Goal: Communication & Community: Answer question/provide support

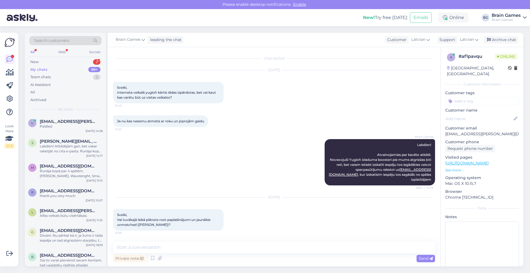
scroll to position [591, 0]
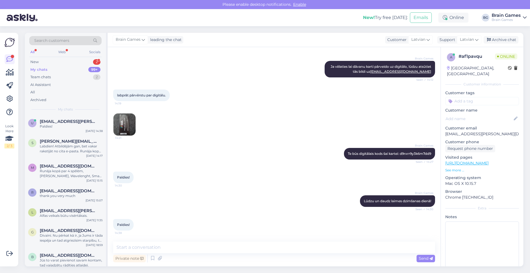
click at [61, 71] on div "My chats 99+" at bounding box center [65, 70] width 72 height 8
click at [83, 63] on div "New 2" at bounding box center [65, 62] width 72 height 8
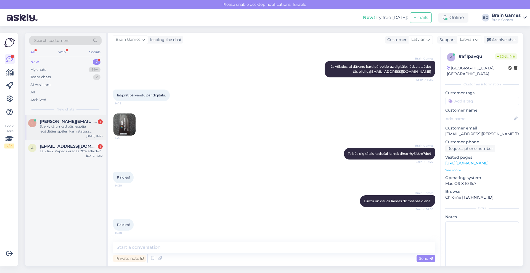
click at [72, 129] on div "Sveiki, kā un kad būs iespēja iegādāties spēles, kam statuss izpārdots?" at bounding box center [71, 129] width 63 height 10
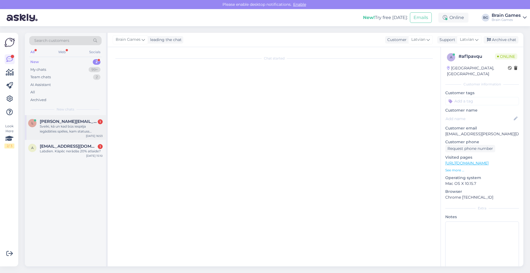
scroll to position [0, 0]
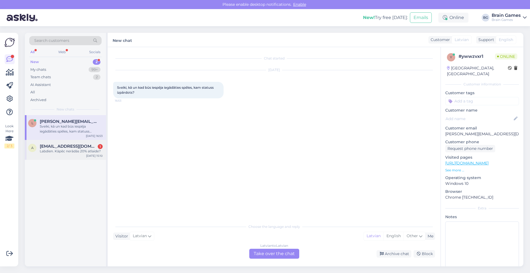
click at [81, 148] on span "[EMAIL_ADDRESS][DOMAIN_NAME]" at bounding box center [68, 146] width 57 height 5
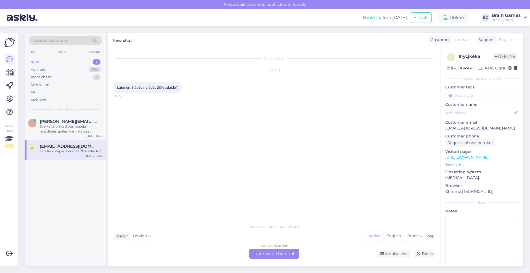
click at [261, 232] on div "Choose the language and reply Visitor Latvian Me Latvian English Other Latvian …" at bounding box center [274, 240] width 322 height 38
click at [265, 254] on div "Latvian to Latvian Take over the chat" at bounding box center [274, 254] width 50 height 10
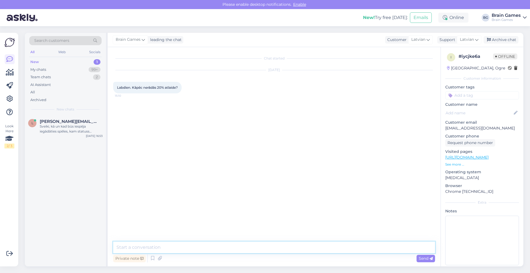
click at [161, 248] on textarea at bounding box center [274, 248] width 322 height 12
type textarea "S"
type textarea "Labdien! Vai Jūs domājat spēli [PERSON_NAME] Age?"
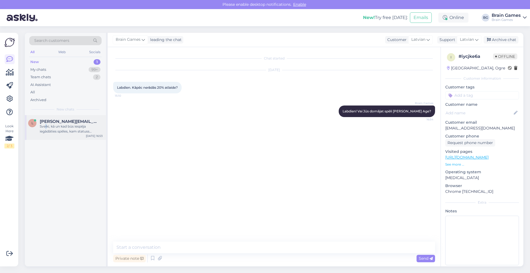
click at [46, 125] on div "Sveiki, kā un kad būs iespēja iegādāties spēles, kam statuss izpārdots?" at bounding box center [71, 129] width 63 height 10
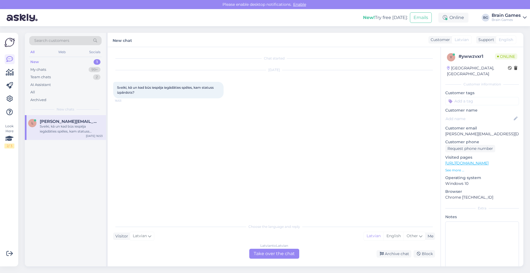
click at [253, 259] on div "Chat started Sep 4 2025 Sveiki, kā un kad būs iespēja iegādāties spēles, kam st…" at bounding box center [274, 157] width 333 height 220
click at [259, 254] on div "Latvian to Latvian Take over the chat" at bounding box center [274, 254] width 50 height 10
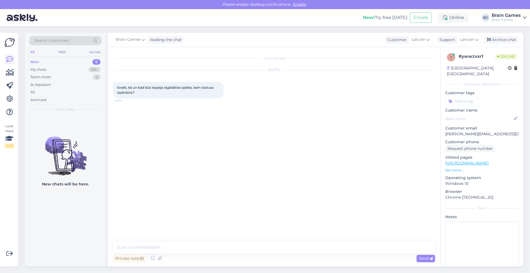
click at [175, 241] on div "Chat started Sep 4 2025 Sveiki, kā un kad būs iespēja iegādāties spēles, kam st…" at bounding box center [274, 157] width 333 height 220
click at [173, 247] on textarea at bounding box center [274, 248] width 322 height 12
type textarea "Labdien! Kura spēle Jūs interesē?"
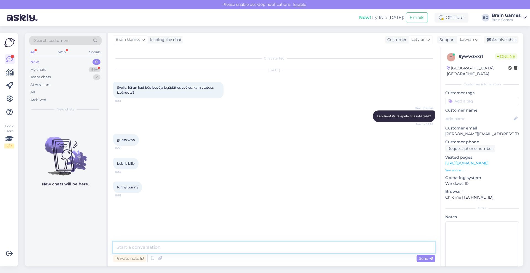
click at [169, 247] on textarea at bounding box center [274, 248] width 322 height 12
paste textarea "https://www.brain-games.lv/products/guess-who-grab-go-celojumu-spele"
type textarea "No šīm mums ir pieejama Guess Who, https://www.brain-games.lv/products/guess-wh…"
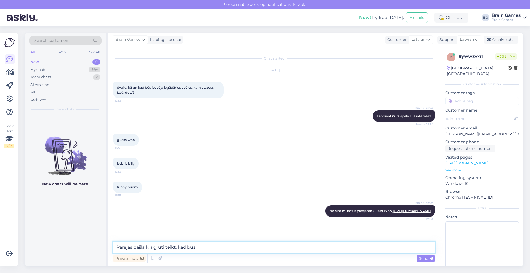
type textarea "Pārējās pašlaik ir grūti teikt, kad būs."
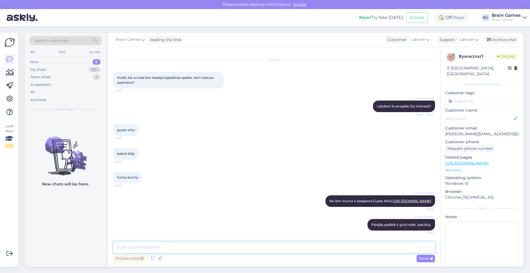
type textarea "B"
type textarea "Pārējās."
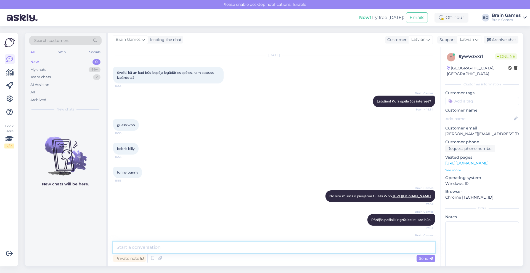
scroll to position [39, 0]
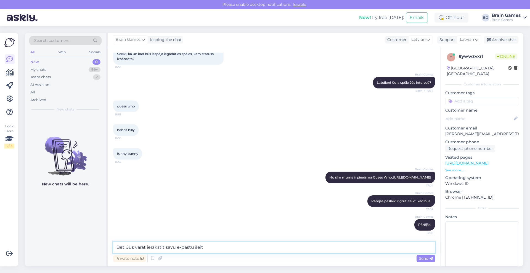
type textarea "Bet, Jūs varat ierakstīt savu e-pastu šeit:"
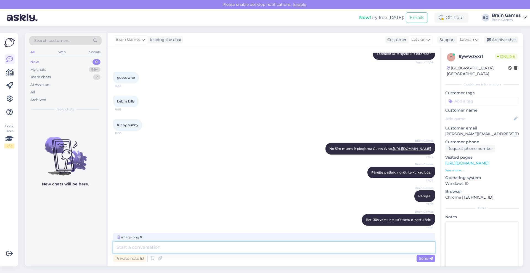
scroll to position [97, 0]
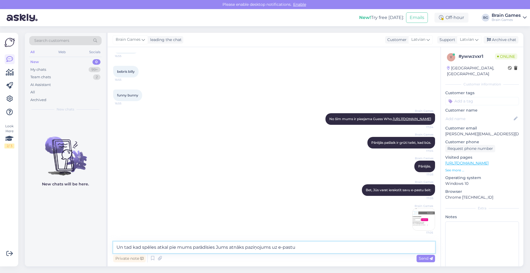
type textarea "Un tad kad spēles atkal pie mums parādīsies Jums atnāks paziņojums uz e-pastu."
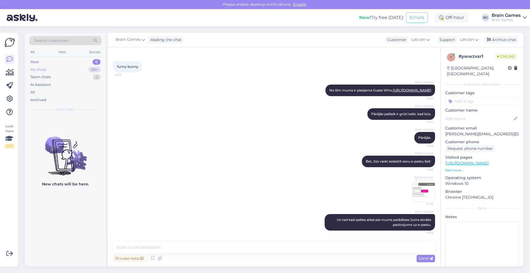
click at [39, 70] on div "My chats" at bounding box center [38, 70] width 16 height 6
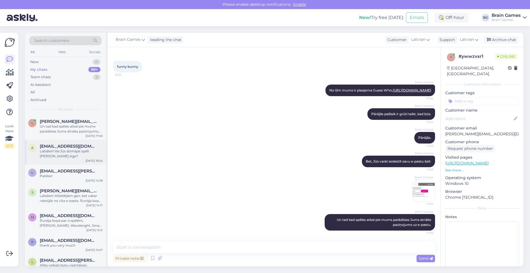
click at [81, 156] on div "Labdien! Vai Jūs domājat spēli [PERSON_NAME] Age?" at bounding box center [71, 154] width 63 height 10
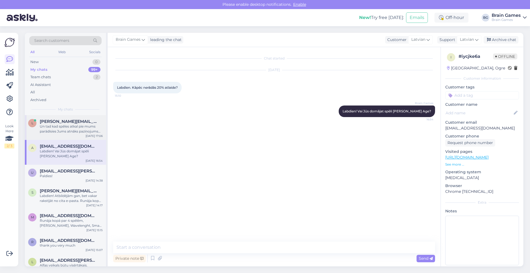
click at [61, 125] on div "Un tad kad spēles atkal pie mums parādīsies Jums atnāks paziņojums uz e-pastu." at bounding box center [71, 129] width 63 height 10
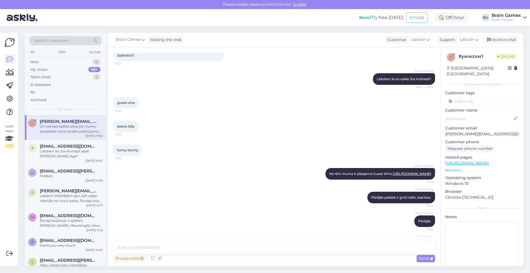
scroll to position [126, 0]
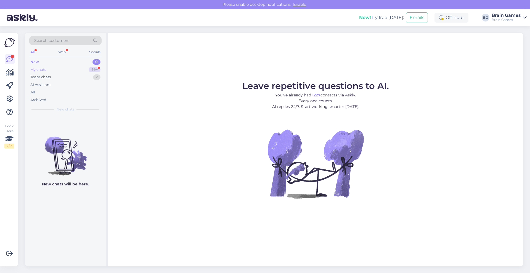
click at [68, 70] on div "My chats 99+" at bounding box center [65, 70] width 72 height 8
